Goal: Register for event/course

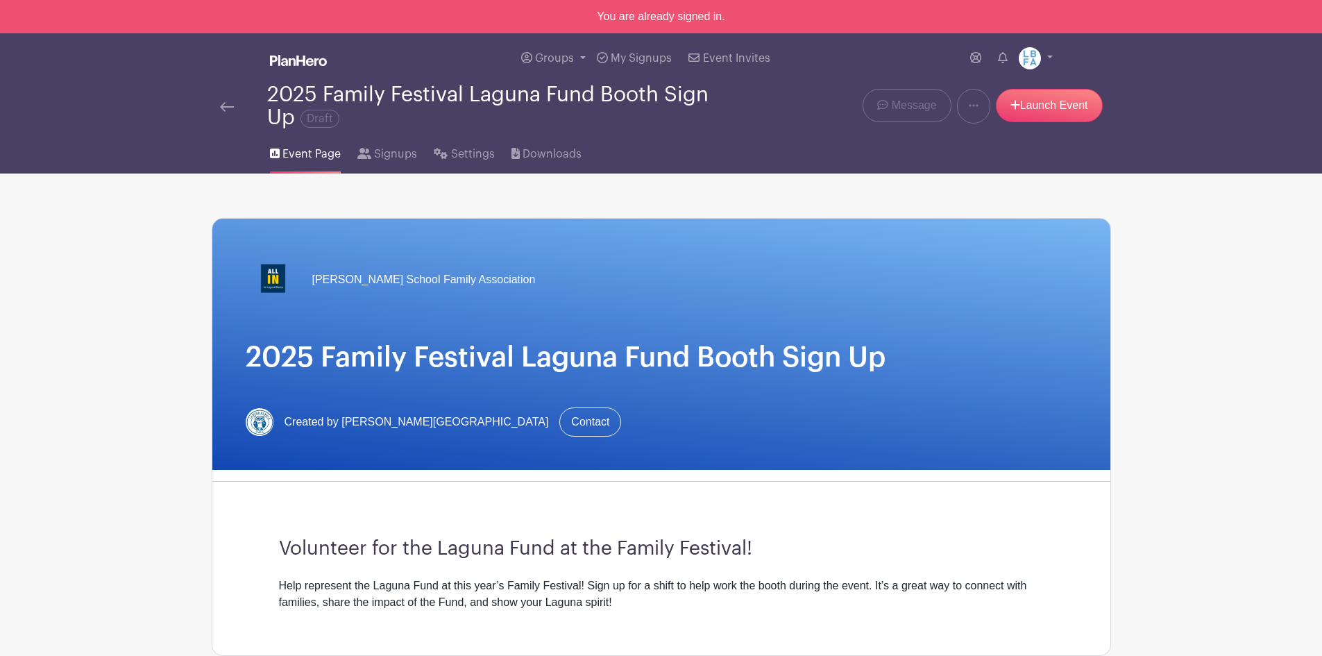
click at [325, 60] on img at bounding box center [298, 60] width 57 height 11
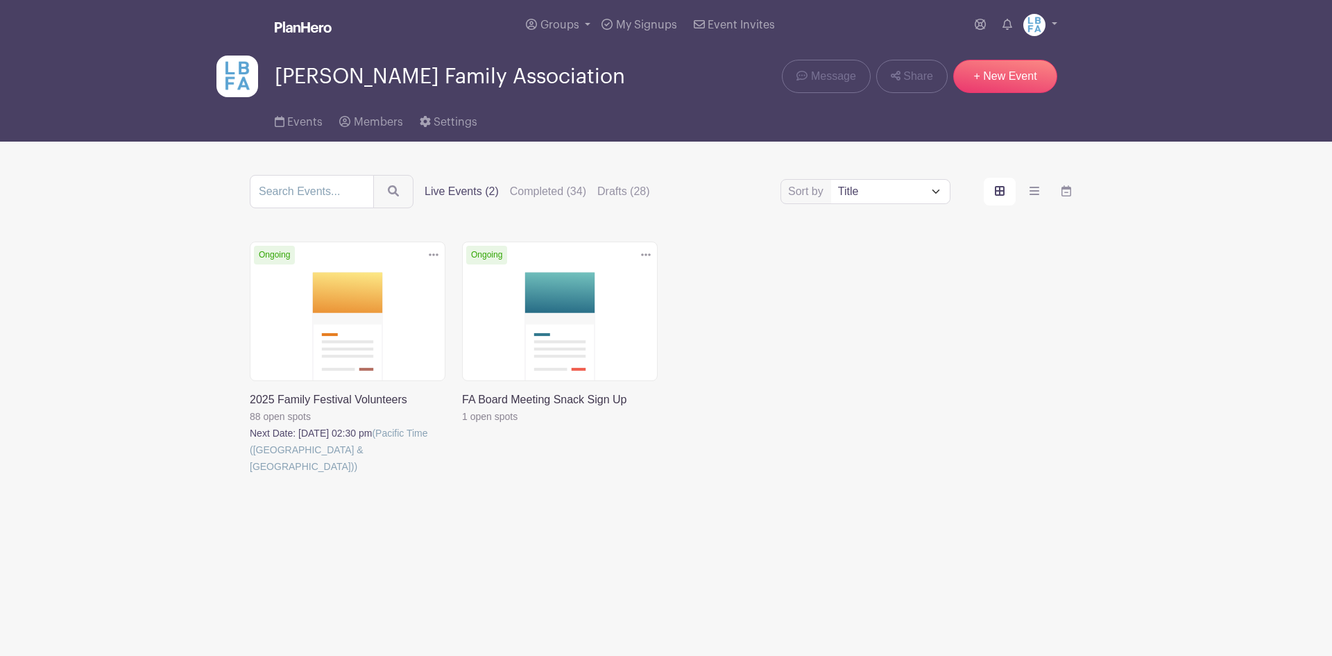
click at [250, 475] on link at bounding box center [250, 475] width 0 height 0
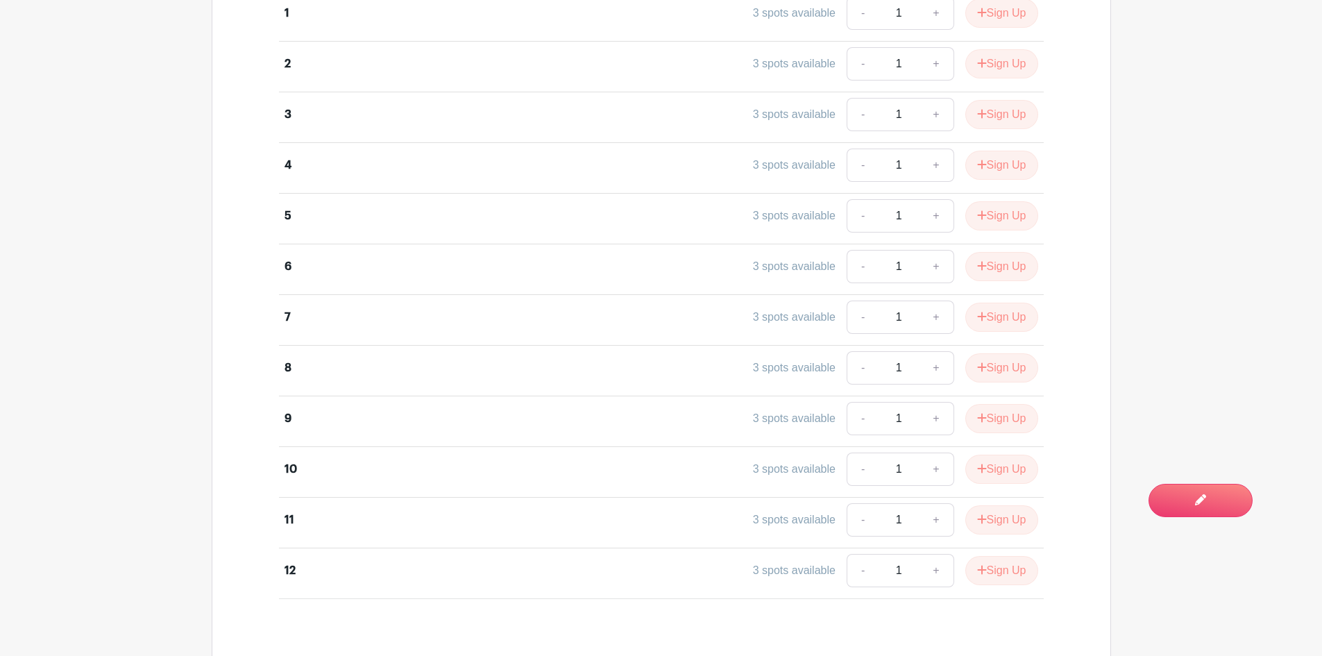
scroll to position [2623, 0]
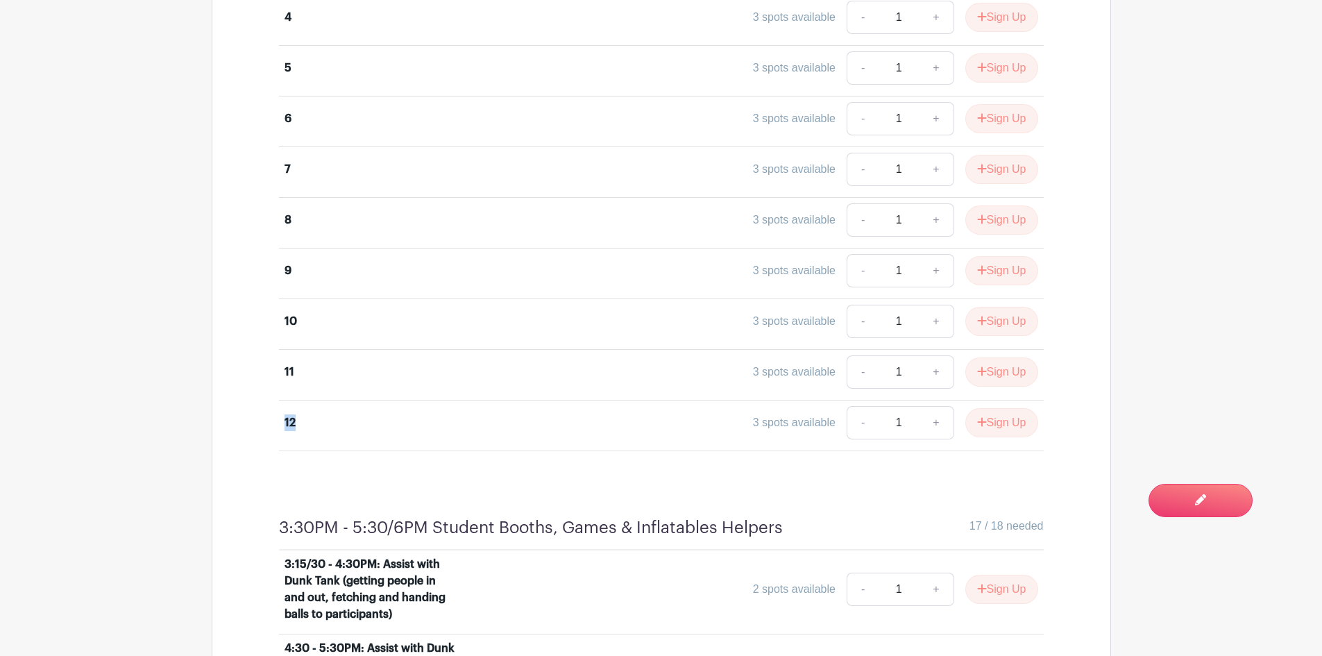
drag, startPoint x: 297, startPoint y: 416, endPoint x: 269, endPoint y: 421, distance: 28.8
click at [269, 421] on div "EK 3 spots available - 1 + Sign Up K 3 spots available - 1 + Sign Up 1 3 spots …" at bounding box center [661, 96] width 831 height 709
click at [312, 384] on div "11 3 spots available - 1 + Sign Up" at bounding box center [662, 374] width 754 height 39
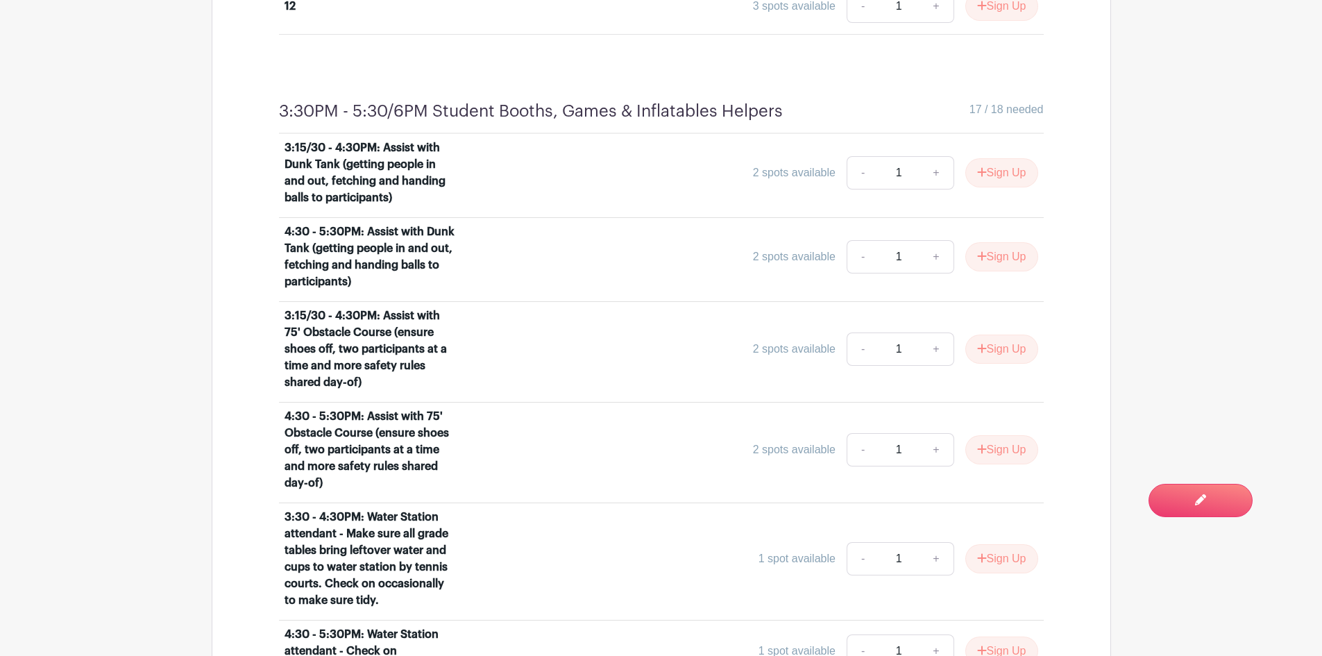
scroll to position [3109, 0]
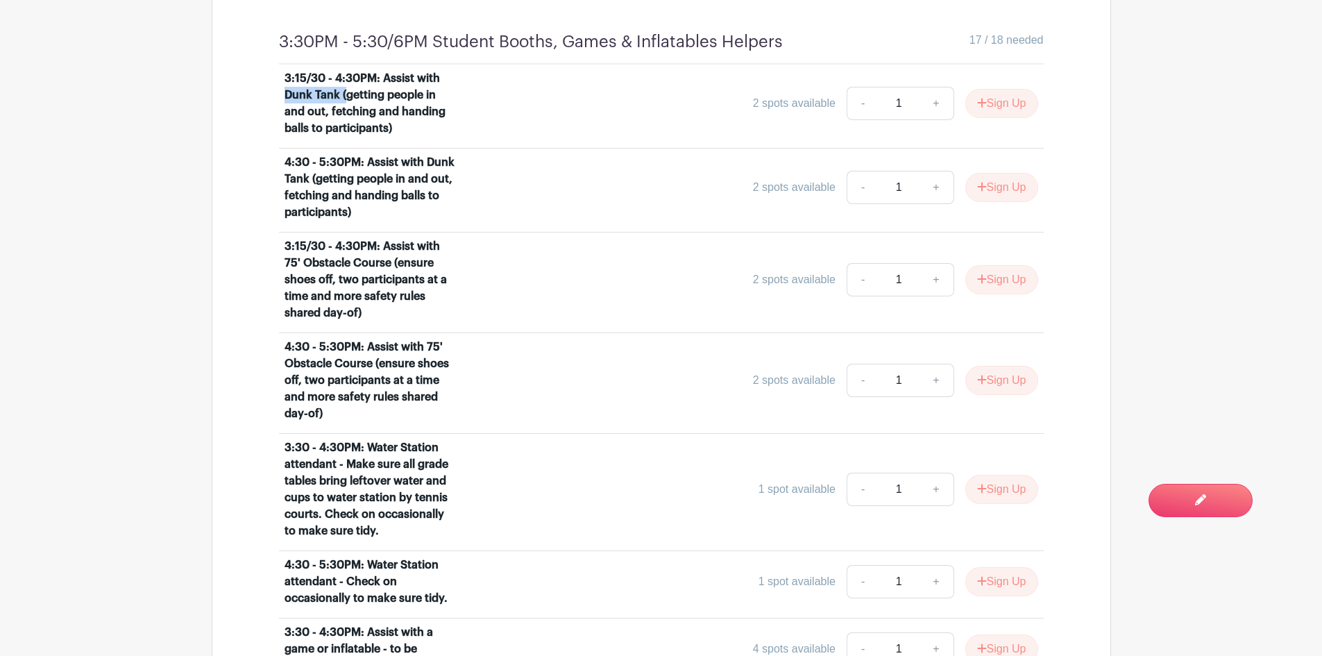
drag, startPoint x: 287, startPoint y: 98, endPoint x: 345, endPoint y: 100, distance: 57.6
click at [345, 100] on div "3:15/30 - 4:30PM: Assist with Dunk Tank (getting people in and out, fetching an…" at bounding box center [371, 103] width 172 height 67
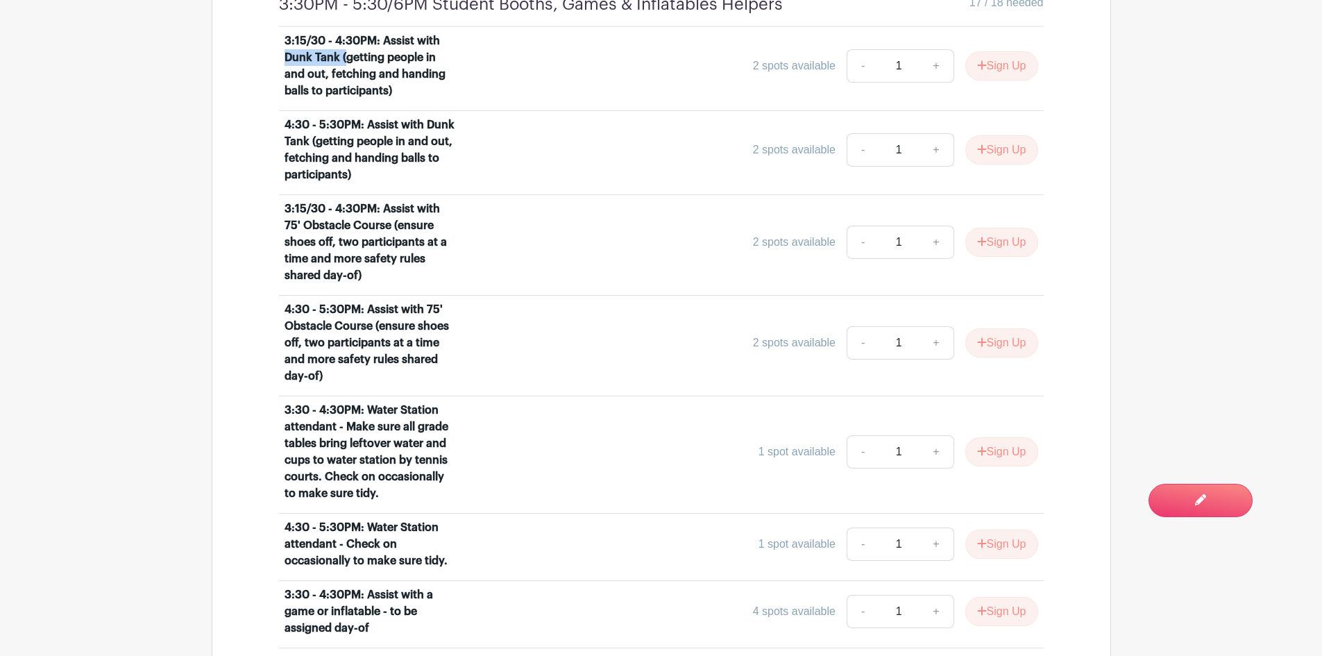
scroll to position [3179, 0]
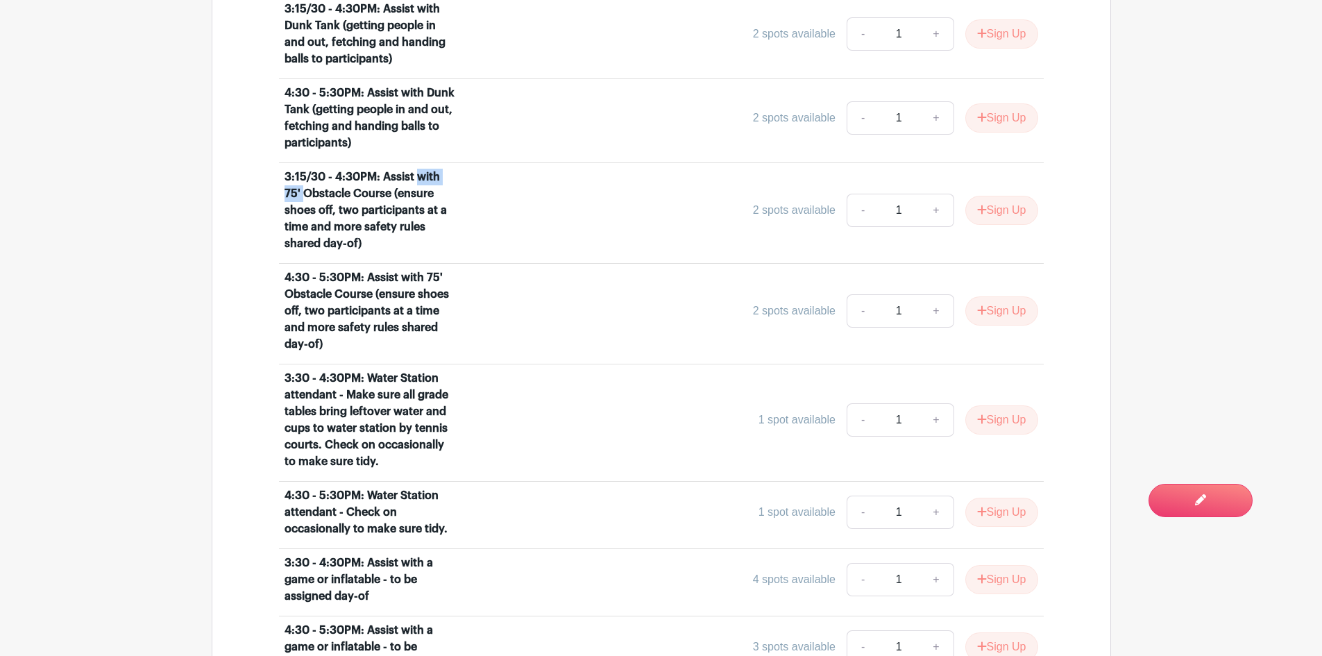
drag, startPoint x: 287, startPoint y: 192, endPoint x: 414, endPoint y: 174, distance: 128.3
click at [414, 174] on div "3:15/30 - 4:30PM: Assist with 75' Obstacle Course (ensure shoes off, two partic…" at bounding box center [371, 210] width 172 height 83
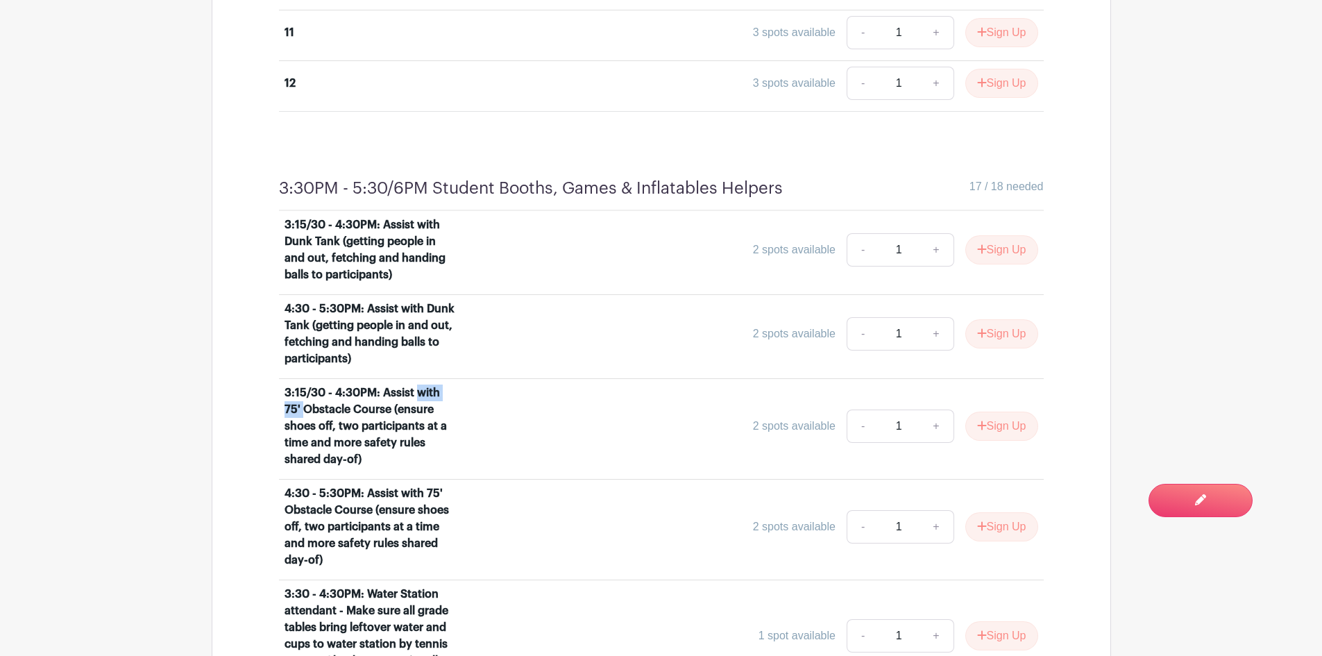
scroll to position [2970, 0]
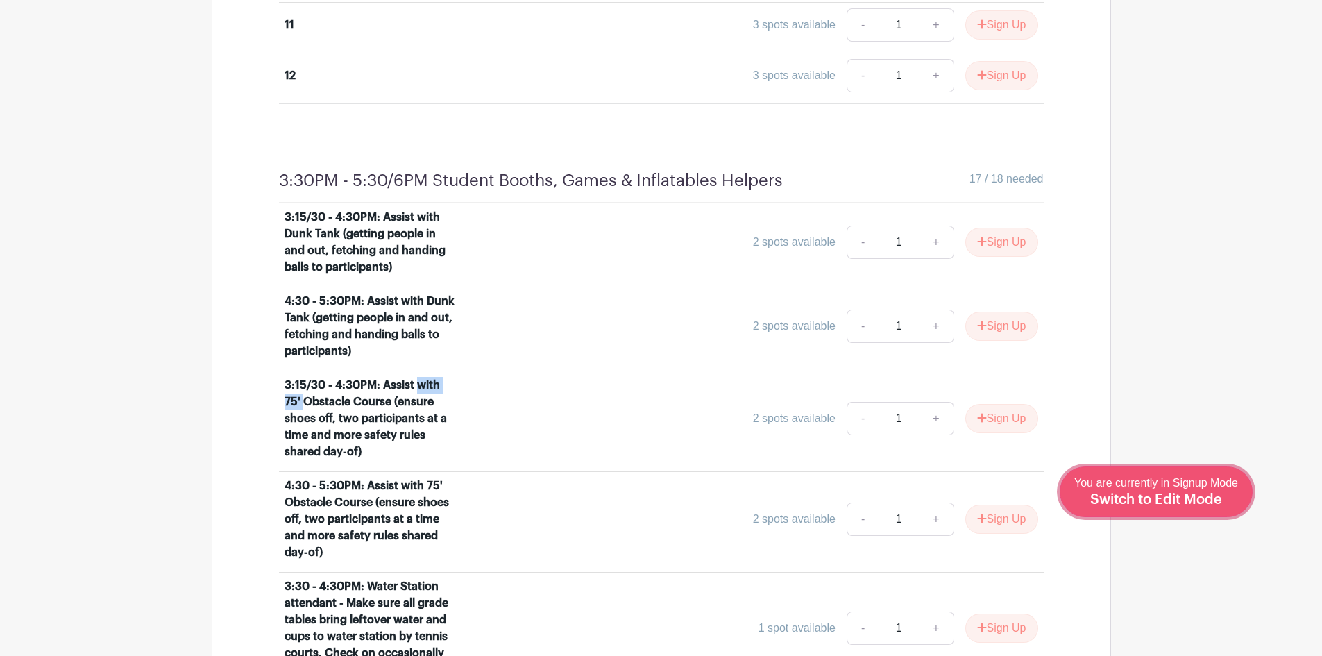
click at [1184, 496] on span "Switch to Edit Mode" at bounding box center [1156, 500] width 132 height 14
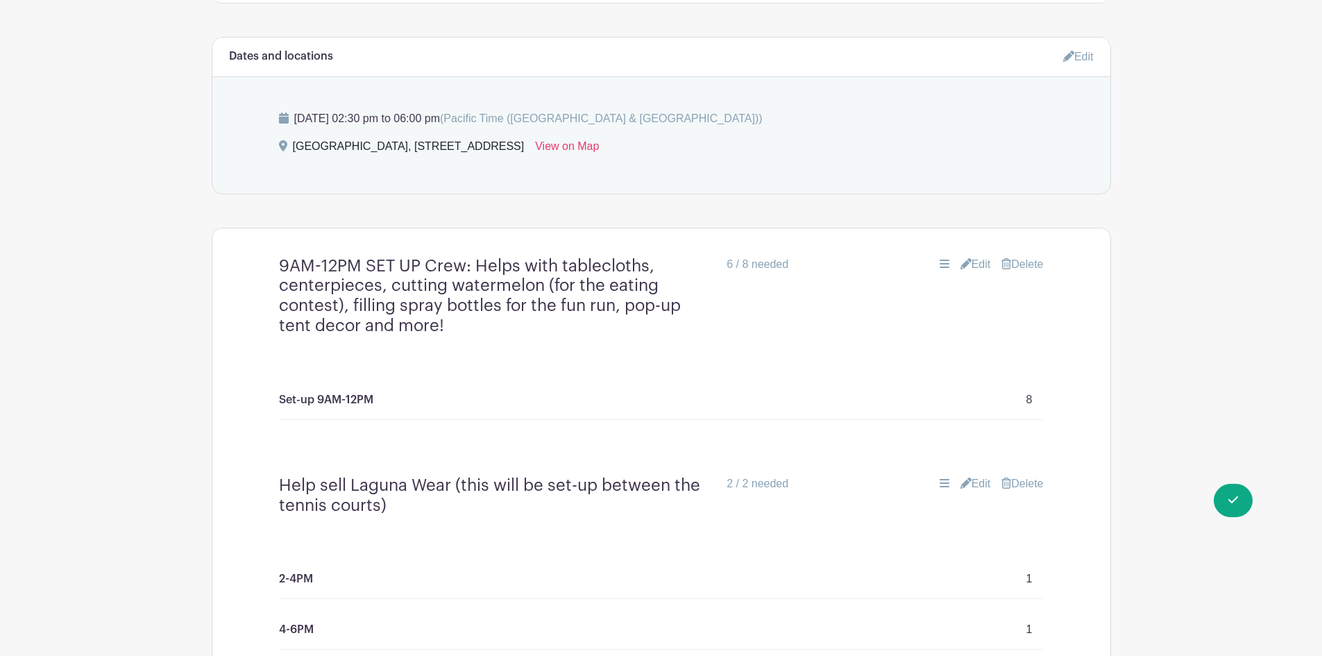
scroll to position [833, 0]
